Goal: Task Accomplishment & Management: Use online tool/utility

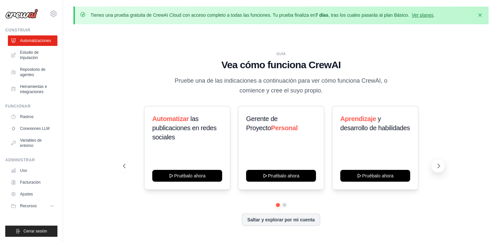
click at [438, 161] on button at bounding box center [437, 165] width 13 height 13
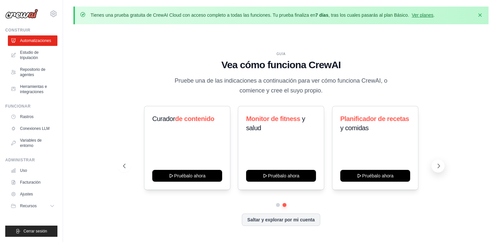
click at [439, 167] on icon at bounding box center [438, 166] width 7 height 7
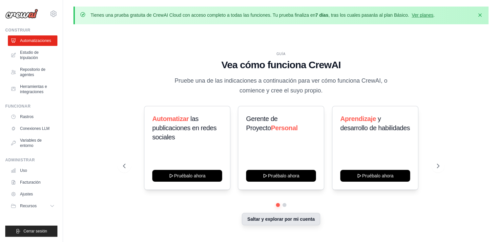
click at [268, 217] on font "Saltar y explorar por mi cuenta" at bounding box center [280, 219] width 67 height 5
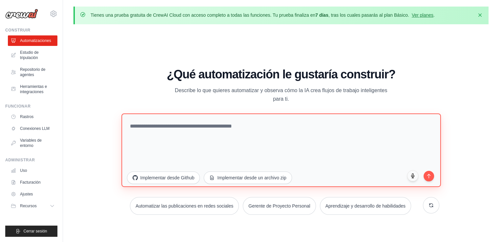
click at [207, 152] on textarea at bounding box center [281, 150] width 320 height 73
type textarea "**********"
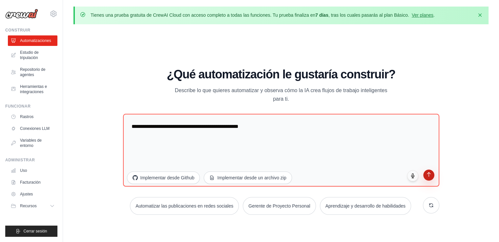
click at [429, 179] on button "submit" at bounding box center [428, 175] width 11 height 11
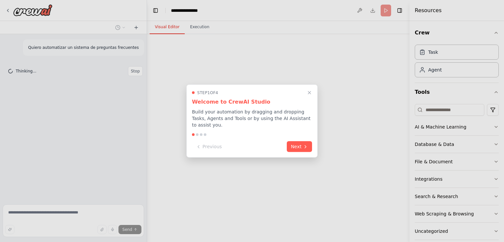
click at [309, 93] on icon "Close walkthrough" at bounding box center [309, 92] width 5 height 5
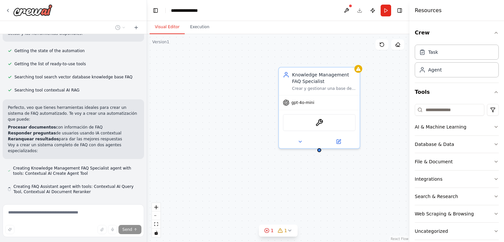
scroll to position [75, 0]
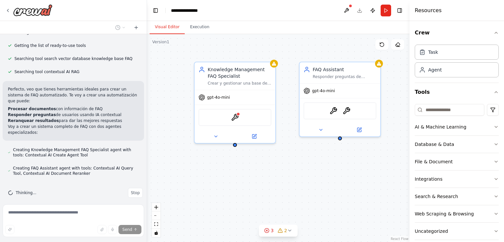
drag, startPoint x: 347, startPoint y: 193, endPoint x: 263, endPoint y: 187, distance: 84.5
click at [263, 187] on div "Knowledge Management FAQ Specialist Crear y gestionar una base de conocimiento …" at bounding box center [278, 138] width 262 height 208
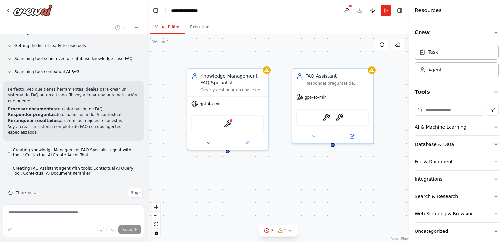
drag, startPoint x: 310, startPoint y: 174, endPoint x: 303, endPoint y: 179, distance: 8.6
click at [303, 179] on div "Knowledge Management FAQ Specialist Crear y gestionar una base de conocimiento …" at bounding box center [278, 138] width 262 height 208
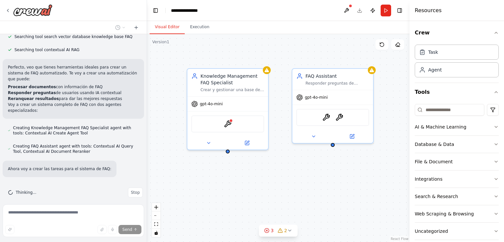
scroll to position [110, 0]
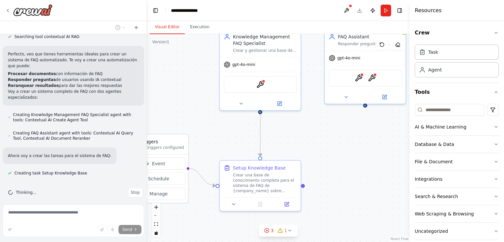
drag, startPoint x: 286, startPoint y: 180, endPoint x: 318, endPoint y: 139, distance: 52.3
click at [318, 140] on div ".deletable-edge-delete-btn { width: 20px; height: 20px; border: 0px solid #ffff…" at bounding box center [278, 138] width 262 height 208
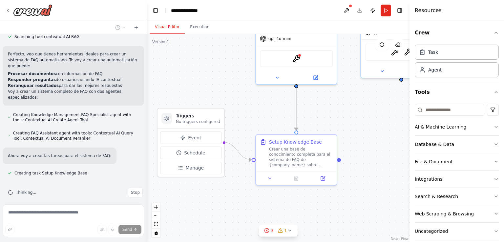
drag, startPoint x: 327, startPoint y: 150, endPoint x: 362, endPoint y: 124, distance: 44.4
click at [362, 124] on div ".deletable-edge-delete-btn { width: 20px; height: 20px; border: 0px solid #ffff…" at bounding box center [278, 138] width 262 height 208
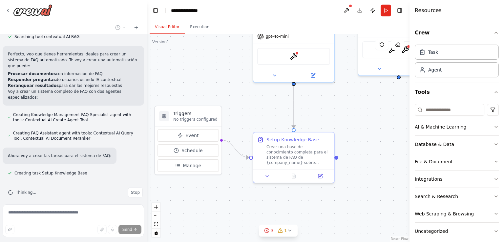
drag, startPoint x: 376, startPoint y: 158, endPoint x: 364, endPoint y: 151, distance: 13.8
click at [364, 151] on div ".deletable-edge-delete-btn { width: 20px; height: 20px; border: 0px solid #ffff…" at bounding box center [278, 138] width 262 height 208
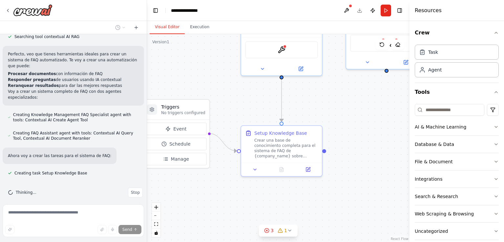
scroll to position [123, 0]
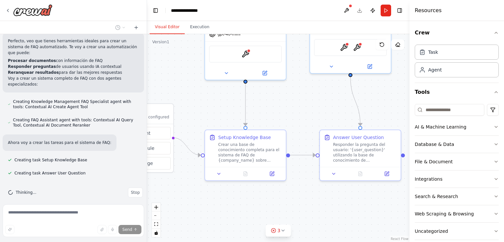
drag, startPoint x: 354, startPoint y: 109, endPoint x: 325, endPoint y: 113, distance: 29.4
click at [325, 112] on div ".deletable-edge-delete-btn { width: 20px; height: 20px; border: 0px solid #ffff…" at bounding box center [278, 138] width 262 height 208
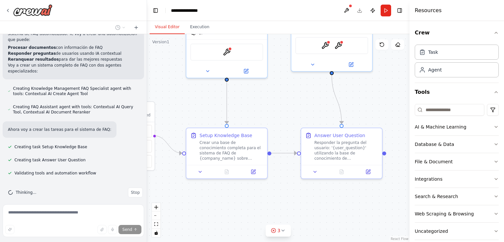
drag, startPoint x: 388, startPoint y: 102, endPoint x: 371, endPoint y: 101, distance: 17.1
click at [371, 101] on div ".deletable-edge-delete-btn { width: 20px; height: 20px; border: 0px solid #ffff…" at bounding box center [278, 138] width 262 height 208
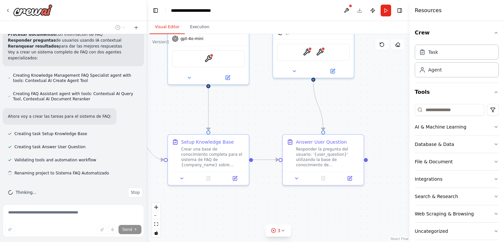
drag, startPoint x: 370, startPoint y: 104, endPoint x: 356, endPoint y: 111, distance: 15.7
click at [356, 111] on div ".deletable-edge-delete-btn { width: 20px; height: 20px; border: 0px solid #ffff…" at bounding box center [278, 138] width 262 height 208
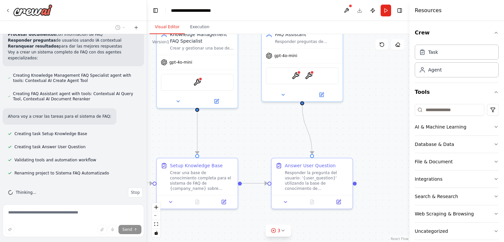
drag, startPoint x: 365, startPoint y: 97, endPoint x: 360, endPoint y: 119, distance: 22.4
click at [360, 119] on div ".deletable-edge-delete-btn { width: 20px; height: 20px; border: 0px solid #ffff…" at bounding box center [278, 138] width 262 height 208
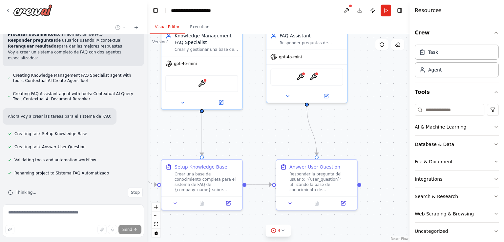
drag, startPoint x: 350, startPoint y: 117, endPoint x: 363, endPoint y: 119, distance: 13.3
click at [363, 119] on div ".deletable-edge-delete-btn { width: 20px; height: 20px; border: 0px solid #ffff…" at bounding box center [278, 138] width 262 height 208
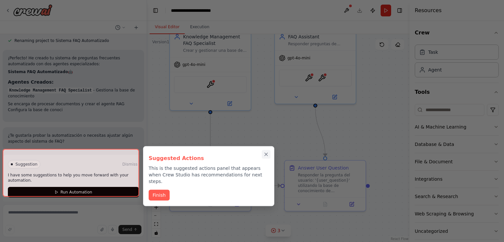
click at [264, 152] on icon "Close walkthrough" at bounding box center [266, 155] width 6 height 6
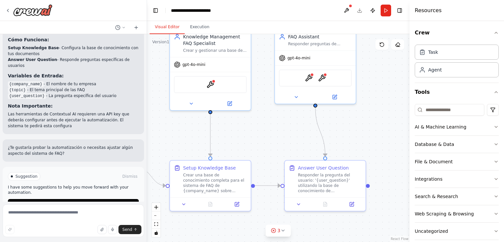
scroll to position [392, 0]
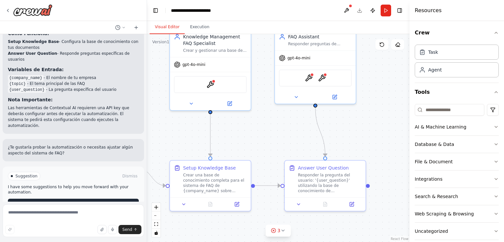
click at [73, 201] on span "Run Automation" at bounding box center [76, 203] width 32 height 5
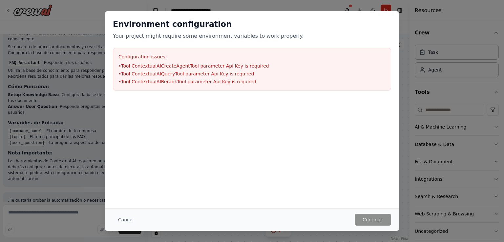
click at [374, 35] on p "Your project might require some environment variables to work properly." at bounding box center [252, 36] width 278 height 8
click at [409, 43] on div "Environment configuration Your project might require some environment variables…" at bounding box center [252, 121] width 504 height 242
click at [124, 215] on button "Cancel" at bounding box center [126, 220] width 26 height 12
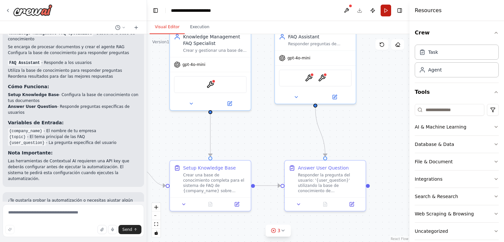
click at [386, 13] on button "Run" at bounding box center [386, 11] width 10 height 12
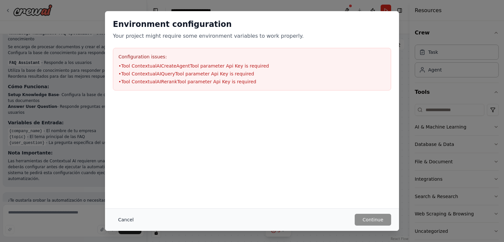
click at [125, 217] on button "Cancel" at bounding box center [126, 220] width 26 height 12
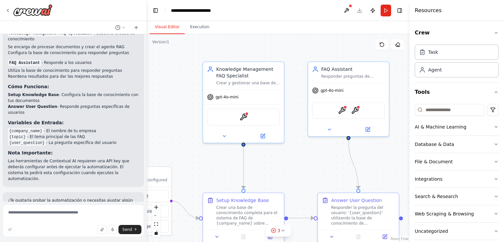
drag, startPoint x: 237, startPoint y: 141, endPoint x: 269, endPoint y: 181, distance: 51.1
click at [270, 181] on div ".deletable-edge-delete-btn { width: 20px; height: 20px; border: 0px solid #ffff…" at bounding box center [278, 138] width 262 height 208
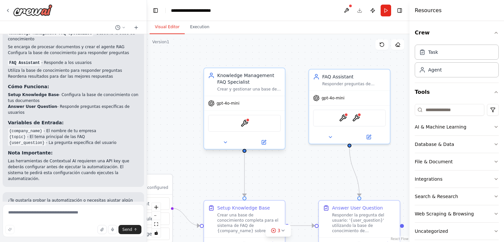
click at [252, 124] on div "ContextualAICreateAgentTool" at bounding box center [244, 123] width 73 height 17
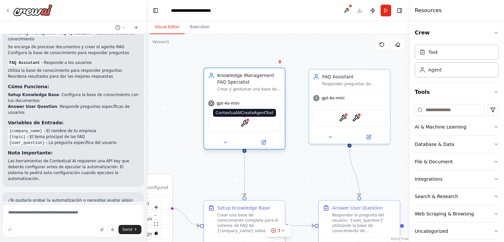
click at [242, 123] on img at bounding box center [244, 123] width 8 height 8
click at [243, 124] on img at bounding box center [244, 123] width 8 height 8
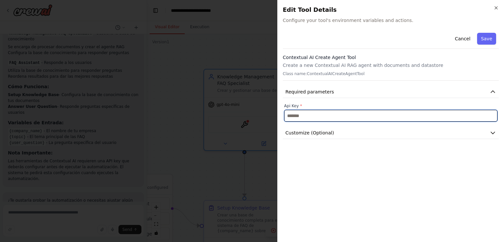
click at [316, 117] on input "text" at bounding box center [390, 116] width 213 height 12
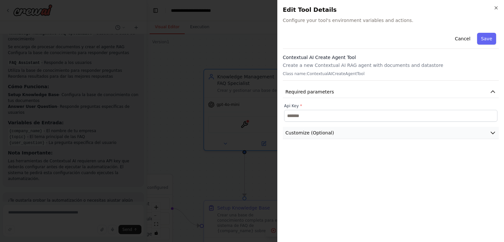
click at [337, 134] on button "Customize (Optional)" at bounding box center [391, 133] width 216 height 12
click at [494, 8] on icon "button" at bounding box center [495, 7] width 5 height 5
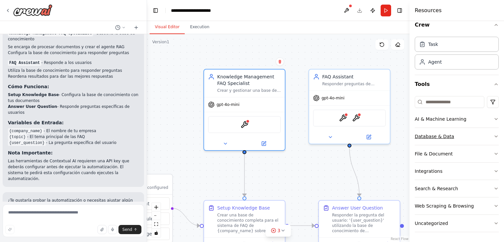
scroll to position [0, 0]
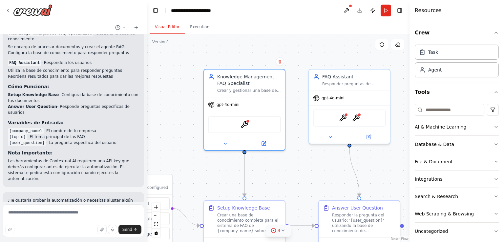
click at [287, 235] on button "3" at bounding box center [278, 231] width 25 height 12
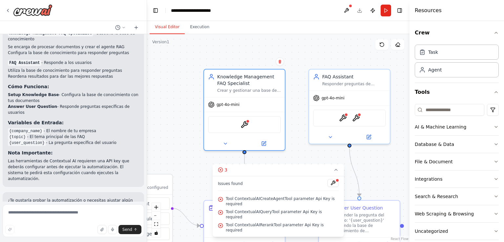
click at [300, 170] on div ".deletable-edge-delete-btn { width: 20px; height: 20px; border: 0px solid #ffff…" at bounding box center [278, 138] width 262 height 208
click at [247, 128] on div "ContextualAICreateAgentTool" at bounding box center [244, 123] width 73 height 17
click at [247, 125] on img at bounding box center [244, 123] width 8 height 8
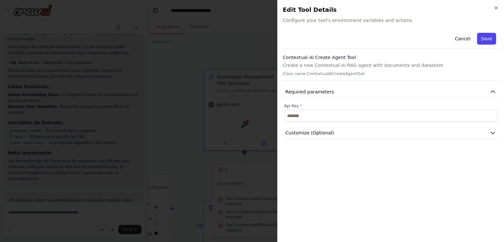
click at [482, 40] on button "Save" at bounding box center [486, 39] width 19 height 12
